Goal: Check status: Check status

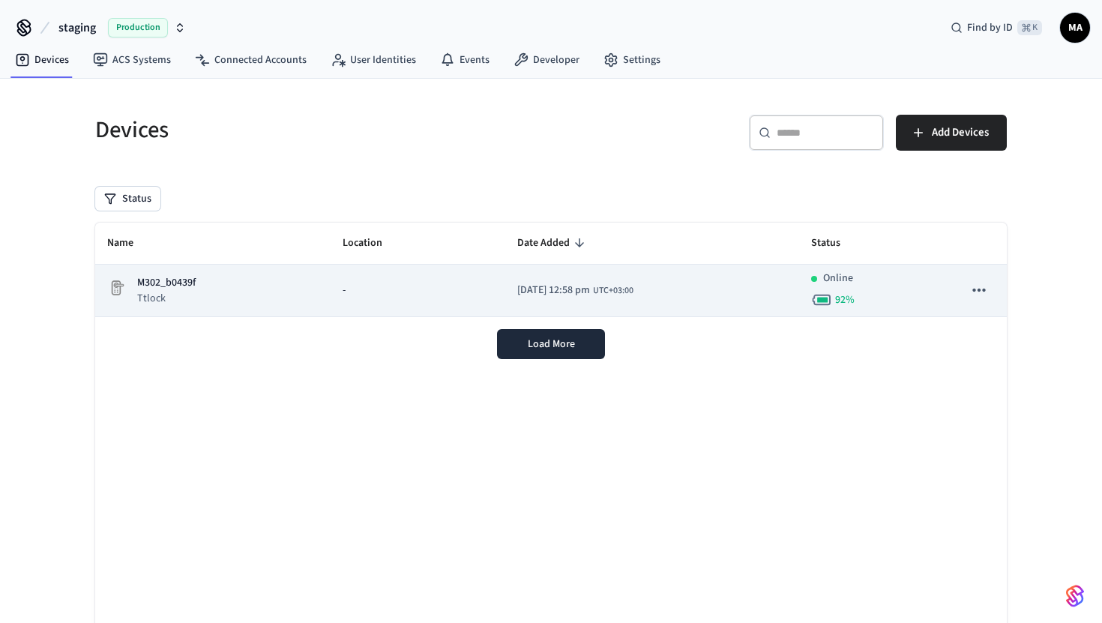
click at [308, 301] on td "M302_b0439f Ttlock" at bounding box center [212, 291] width 235 height 52
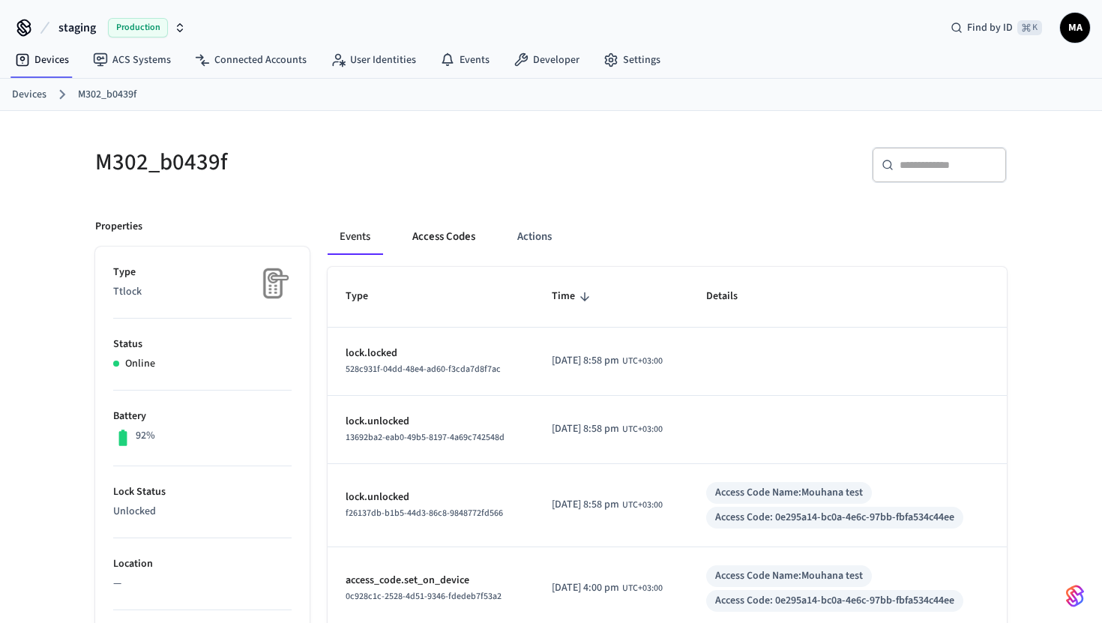
click at [445, 234] on button "Access Codes" at bounding box center [443, 237] width 87 height 36
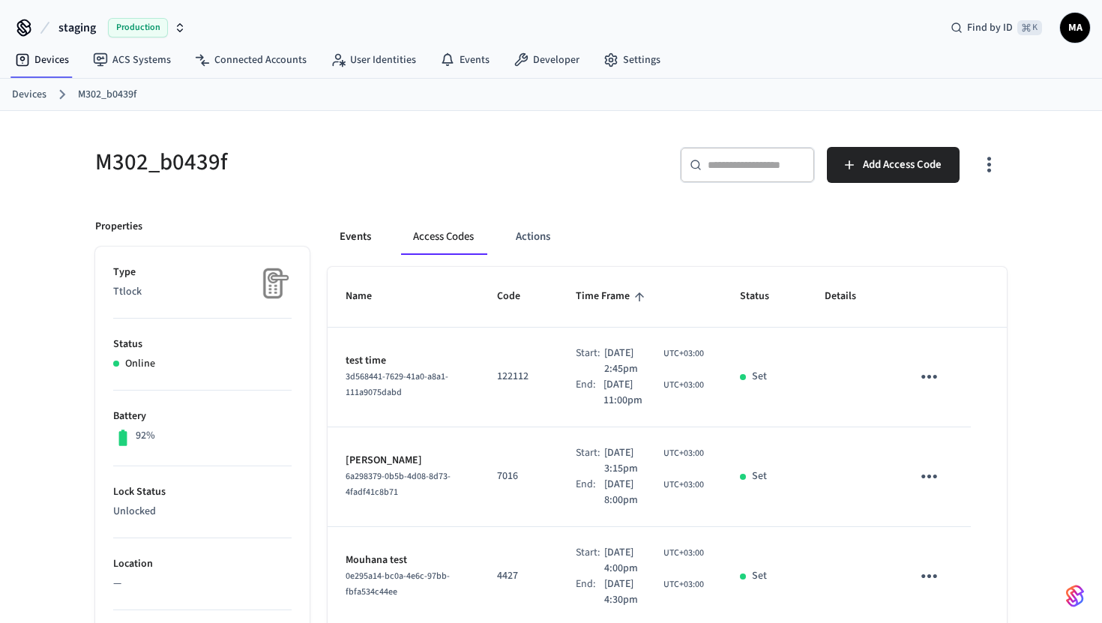
click at [340, 237] on button "Events" at bounding box center [355, 237] width 55 height 36
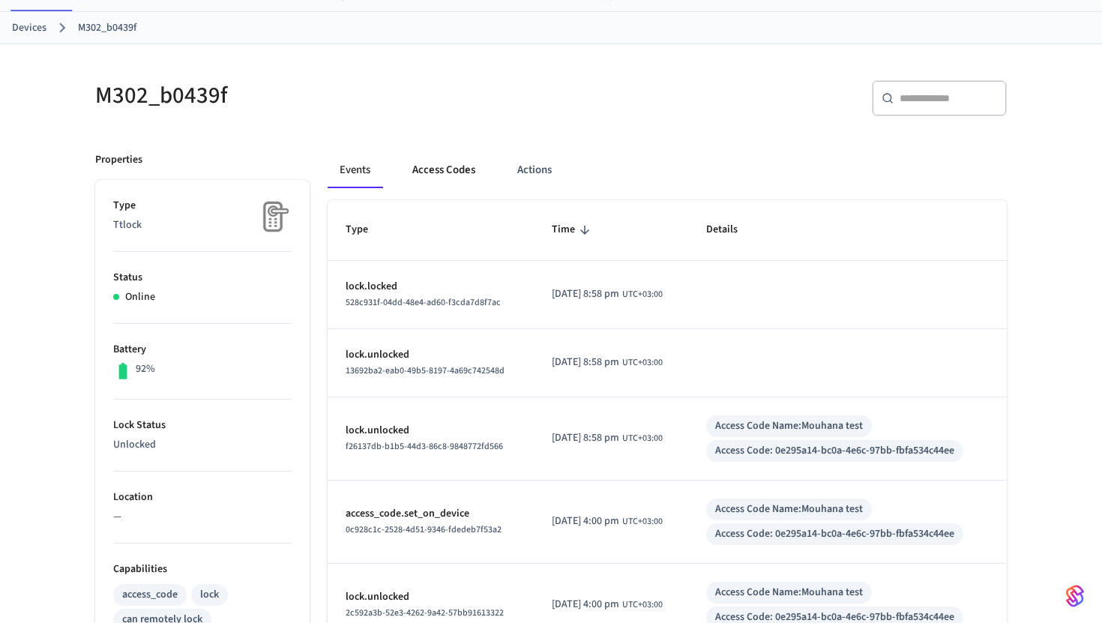
scroll to position [109, 0]
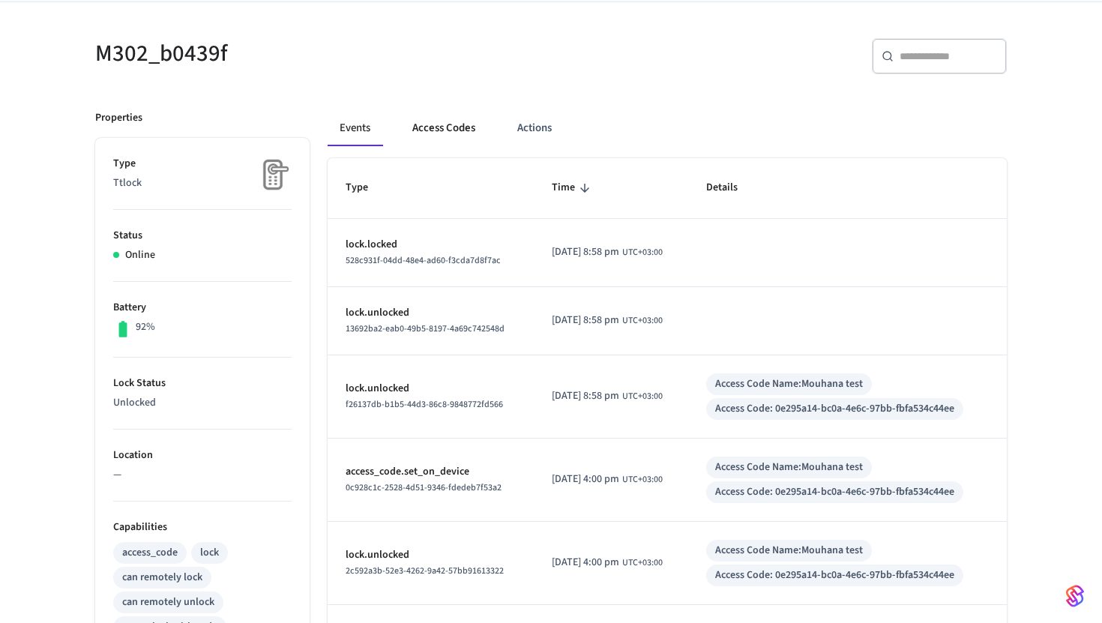
click at [449, 132] on button "Access Codes" at bounding box center [443, 128] width 87 height 36
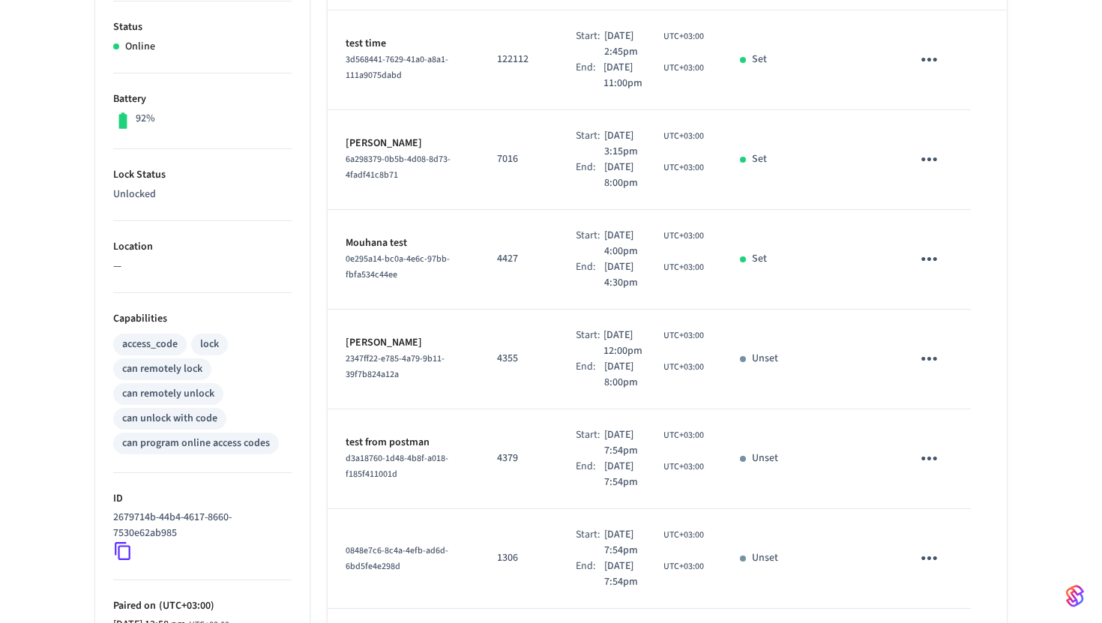
scroll to position [0, 0]
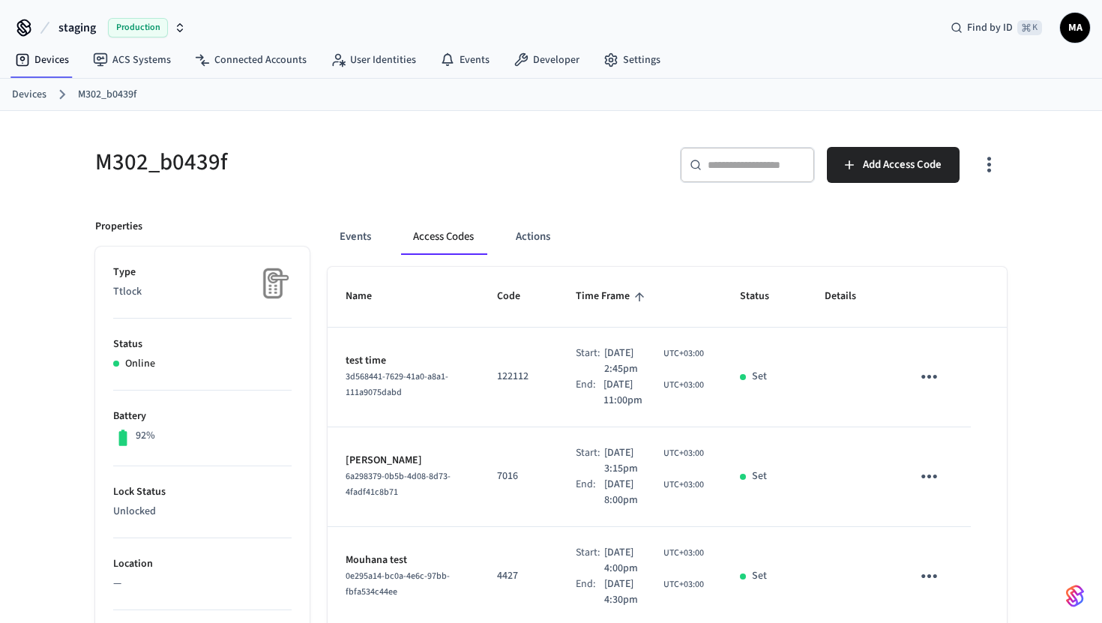
click at [918, 378] on icon "sticky table" at bounding box center [929, 376] width 23 height 23
click at [869, 371] on div at bounding box center [551, 311] width 1102 height 623
click at [937, 373] on icon "sticky table" at bounding box center [929, 376] width 23 height 23
click at [955, 406] on li "Edit" at bounding box center [965, 421] width 71 height 40
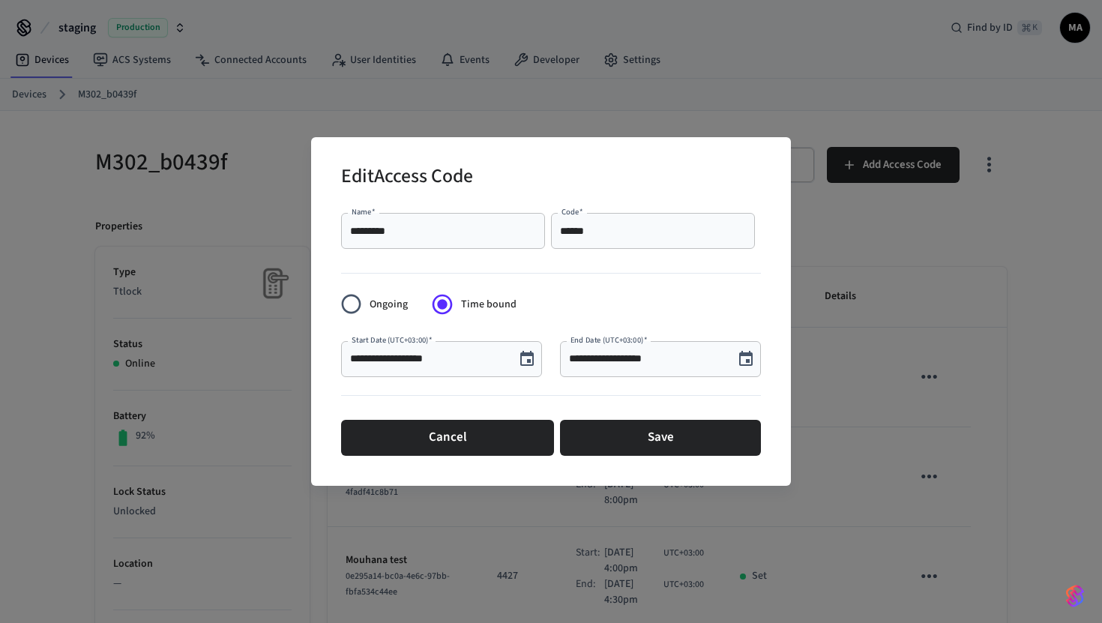
click at [748, 351] on icon "Choose date, selected date is Oct 15, 2025" at bounding box center [746, 359] width 18 height 18
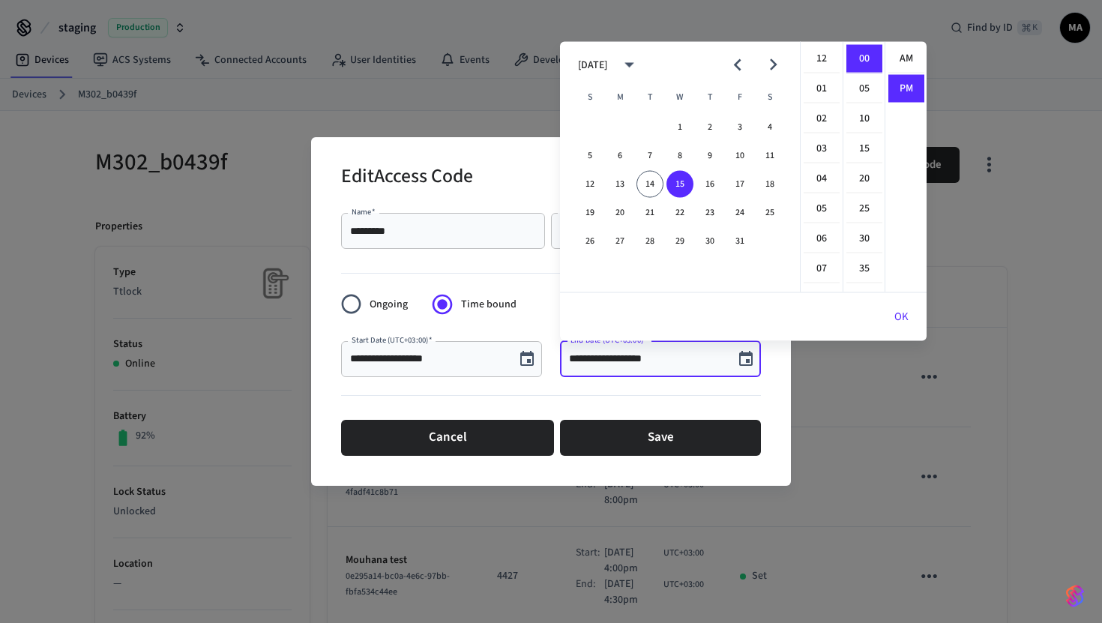
scroll to position [28, 0]
click at [844, 391] on div "**********" at bounding box center [551, 311] width 1102 height 623
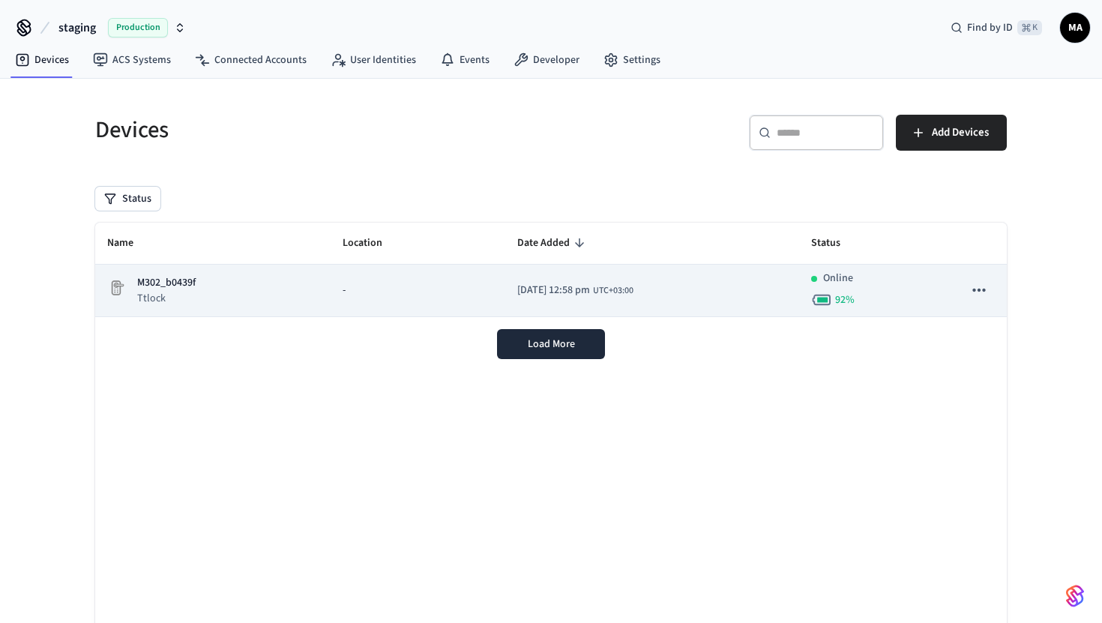
click at [244, 293] on div "M302_b0439f Ttlock" at bounding box center [212, 290] width 211 height 31
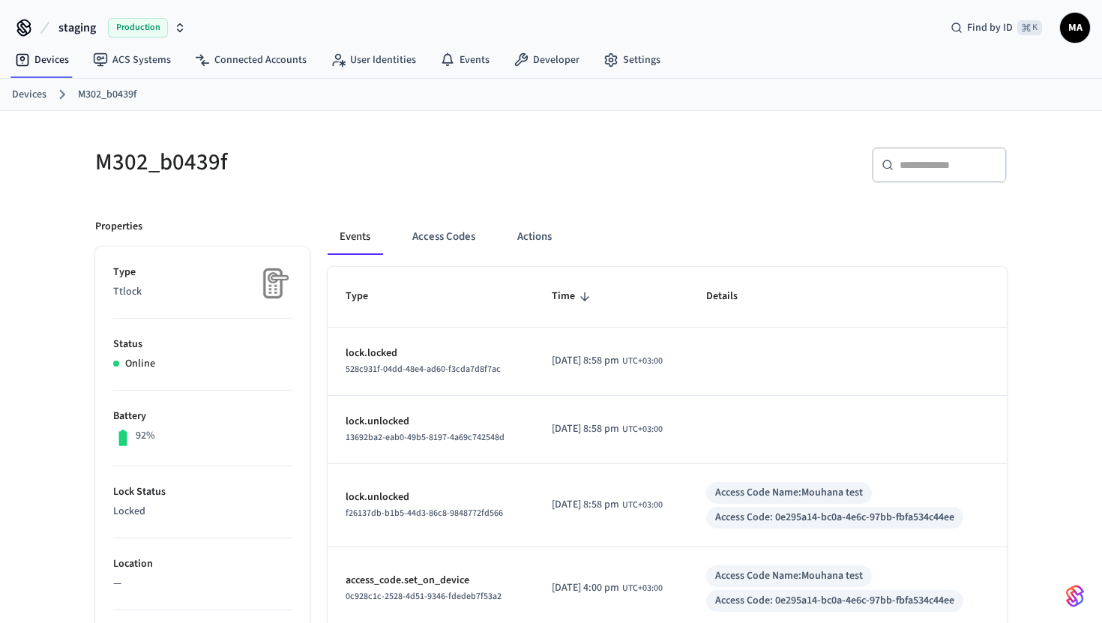
click at [184, 159] on h5 "M302_b0439f" at bounding box center [318, 162] width 447 height 31
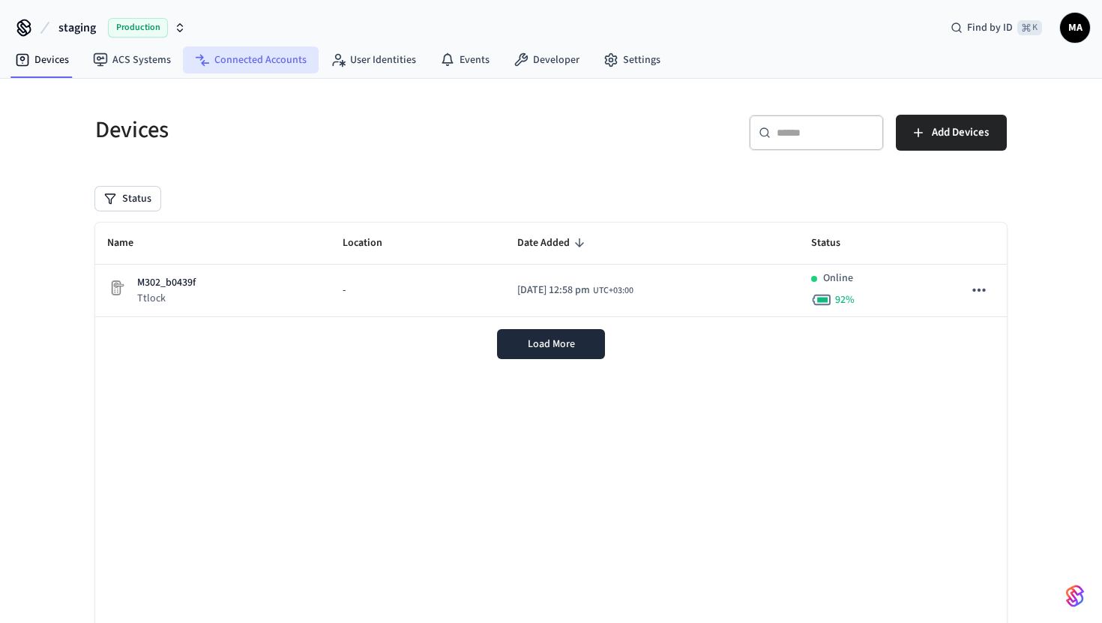
click at [232, 58] on link "Connected Accounts" at bounding box center [251, 59] width 136 height 27
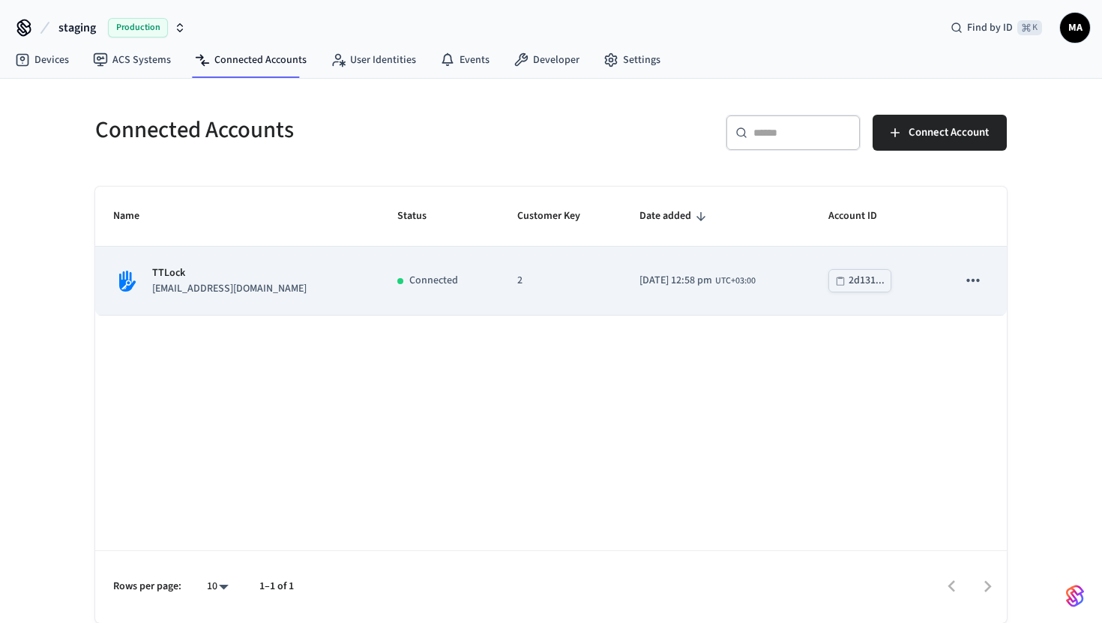
click at [712, 289] on div "2025/10/14 at 12:58 pm UTC+03:00" at bounding box center [698, 281] width 116 height 16
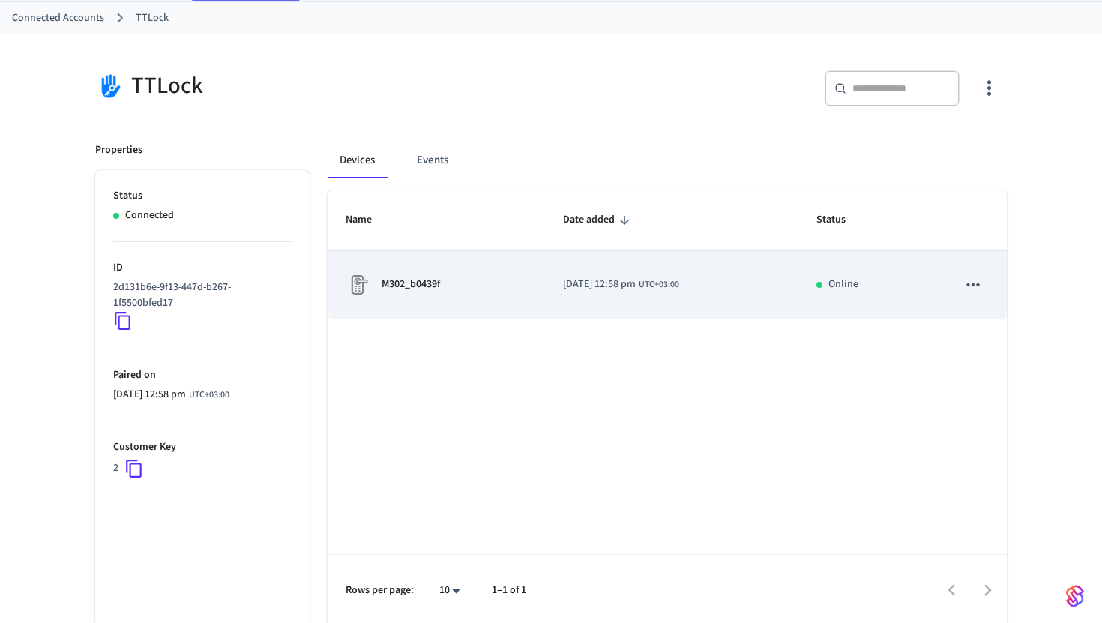
scroll to position [80, 0]
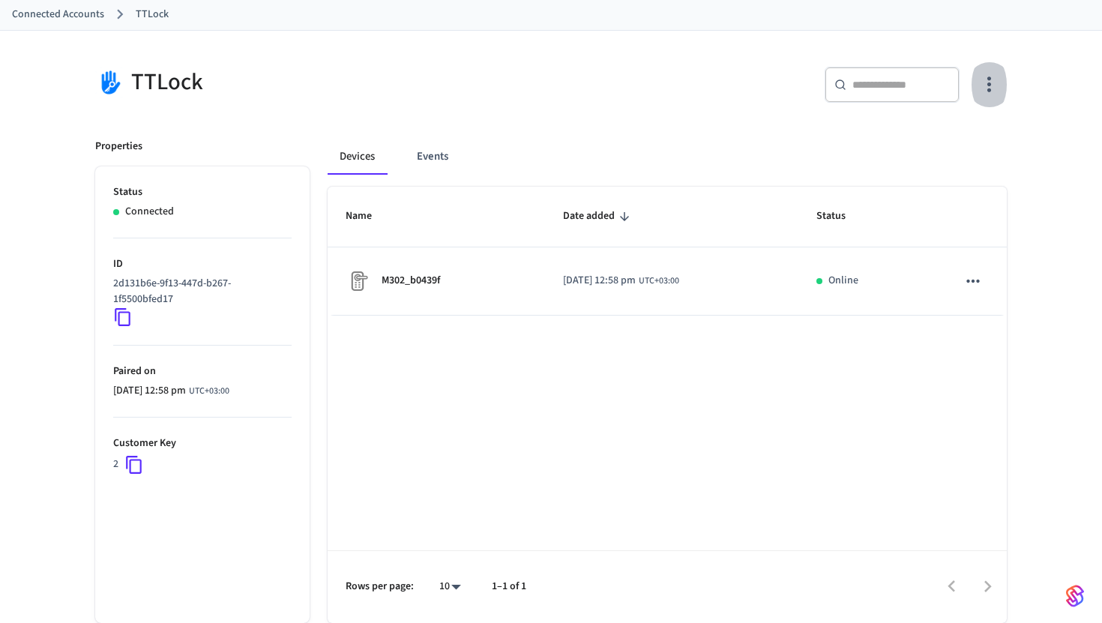
click at [996, 89] on icon "button" at bounding box center [989, 84] width 23 height 23
click at [948, 141] on span "Sync Account" at bounding box center [946, 146] width 61 height 15
click at [350, 81] on div at bounding box center [551, 311] width 1102 height 623
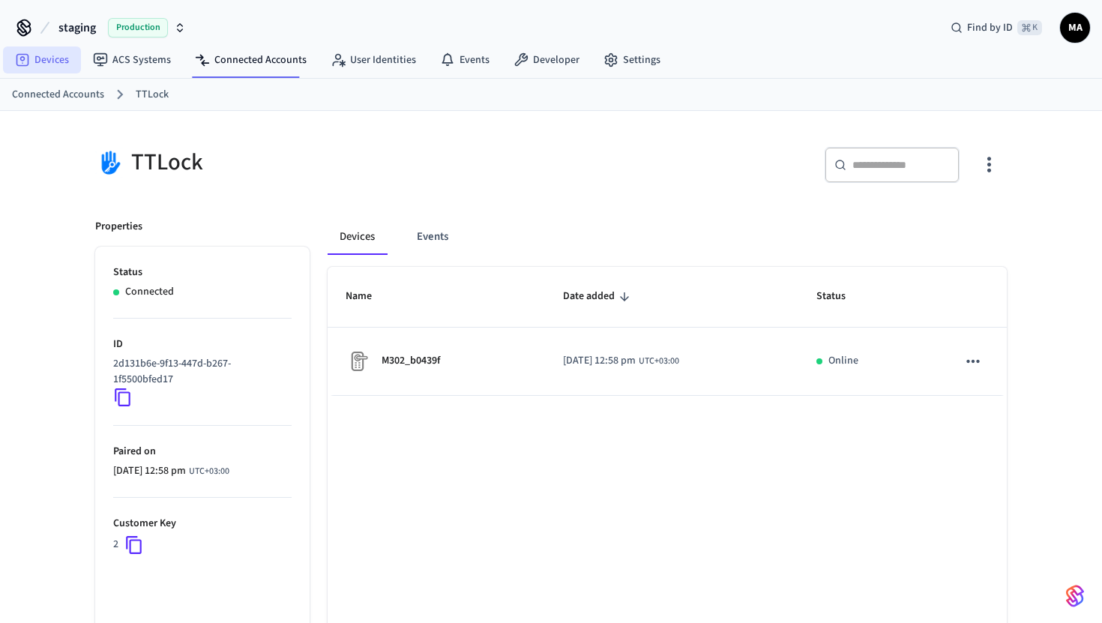
click at [61, 55] on link "Devices" at bounding box center [42, 59] width 78 height 27
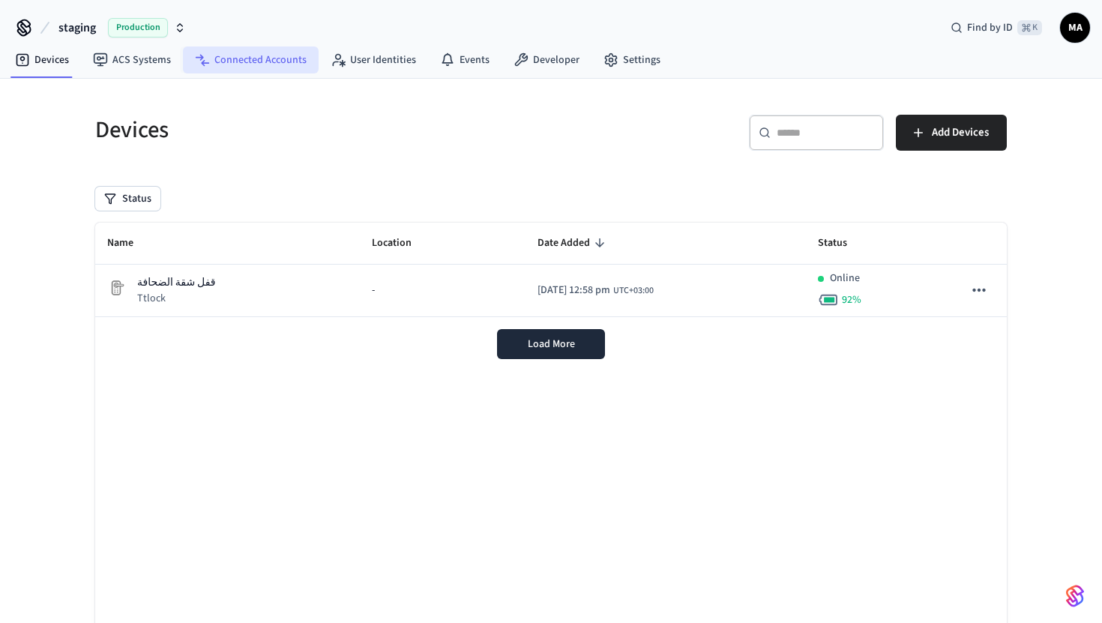
click at [296, 55] on link "Connected Accounts" at bounding box center [251, 59] width 136 height 27
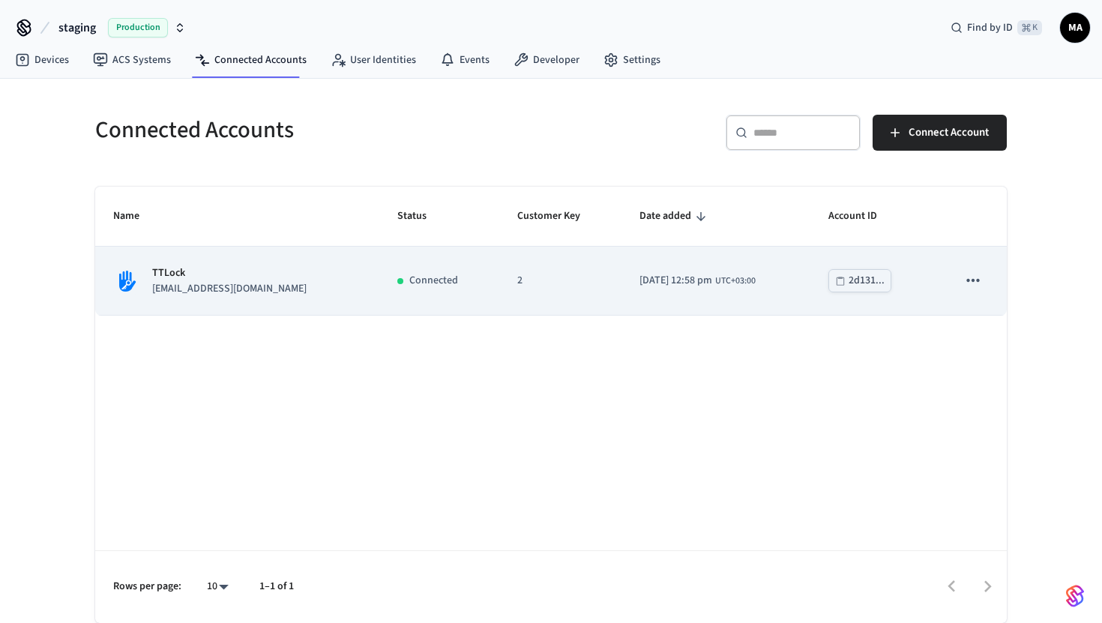
click at [578, 310] on td "2" at bounding box center [560, 281] width 122 height 68
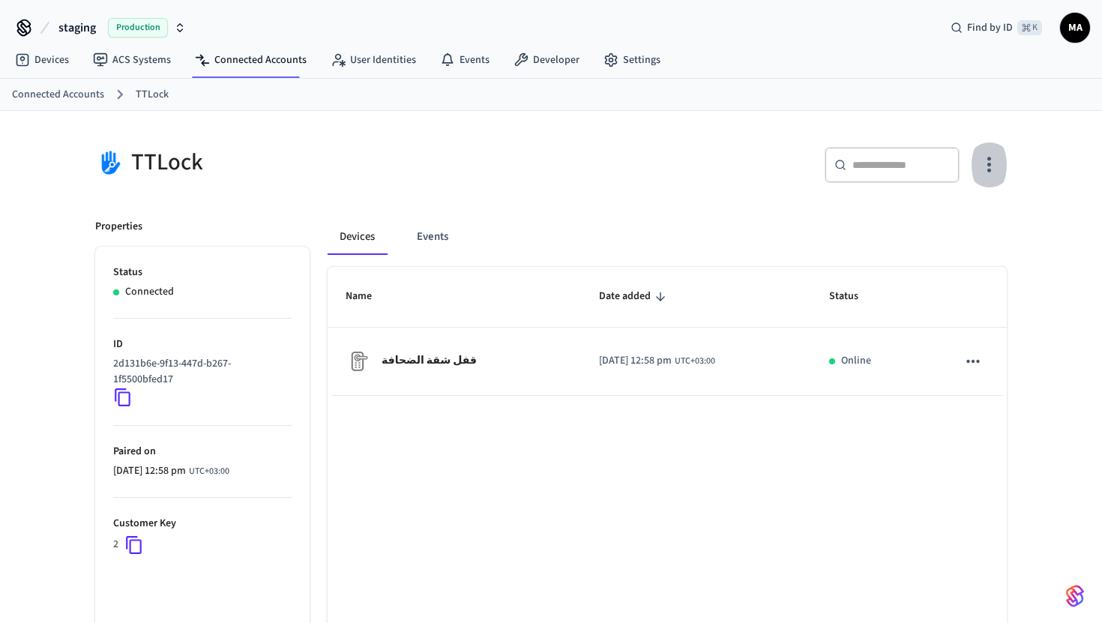
click at [991, 167] on icon "button" at bounding box center [989, 164] width 23 height 23
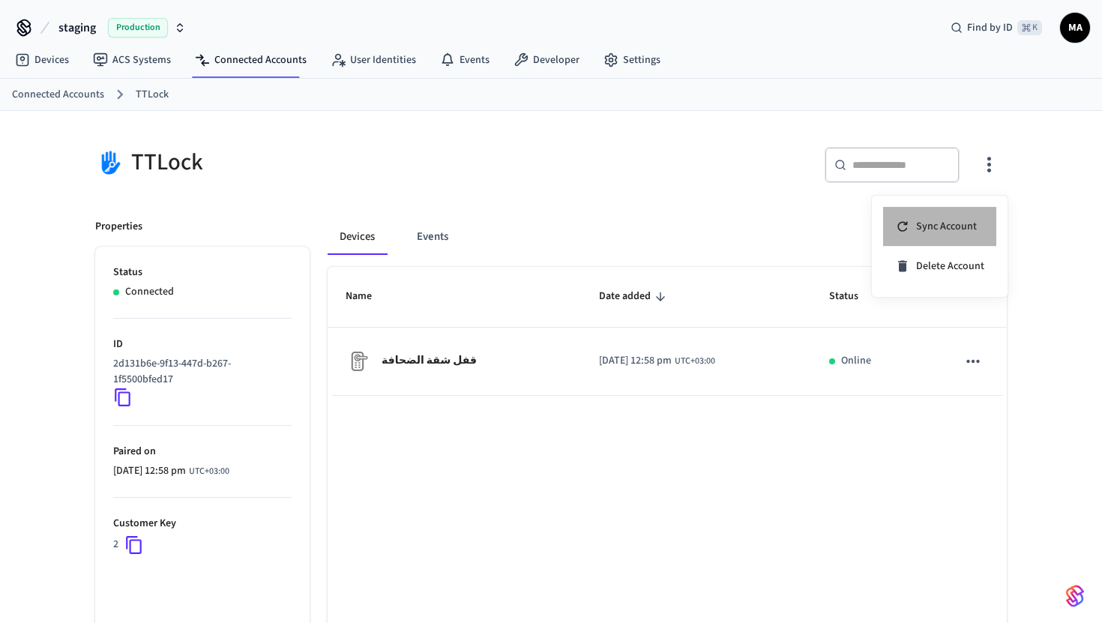
click at [944, 227] on span "Sync Account" at bounding box center [946, 226] width 61 height 15
click at [649, 190] on div at bounding box center [551, 311] width 1102 height 623
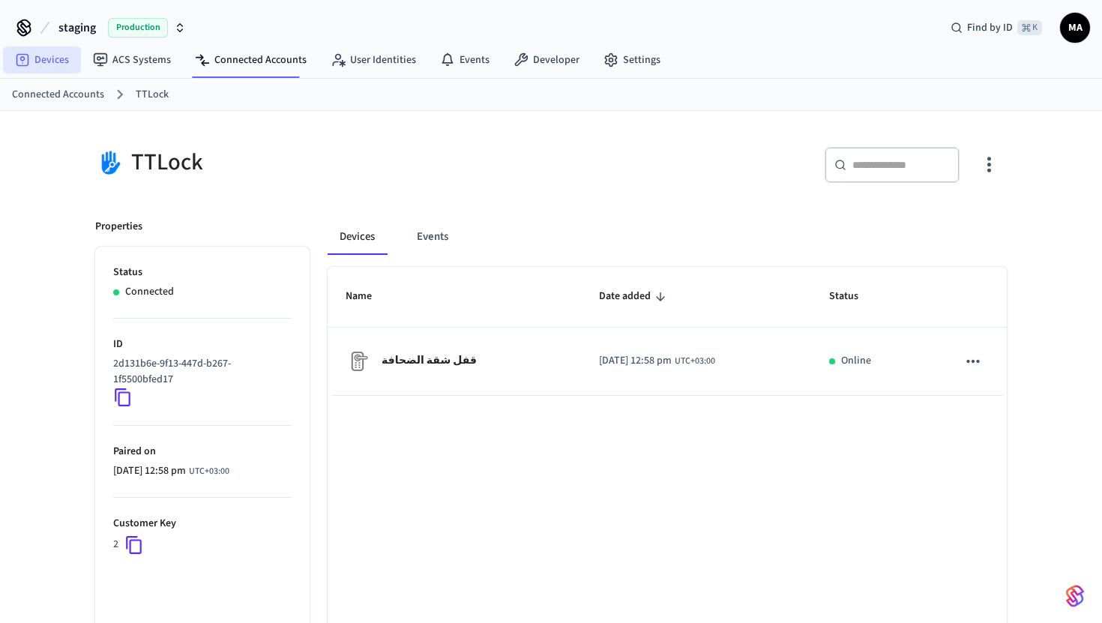
click at [66, 55] on link "Devices" at bounding box center [42, 59] width 78 height 27
